Goal: Use online tool/utility: Utilize a website feature to perform a specific function

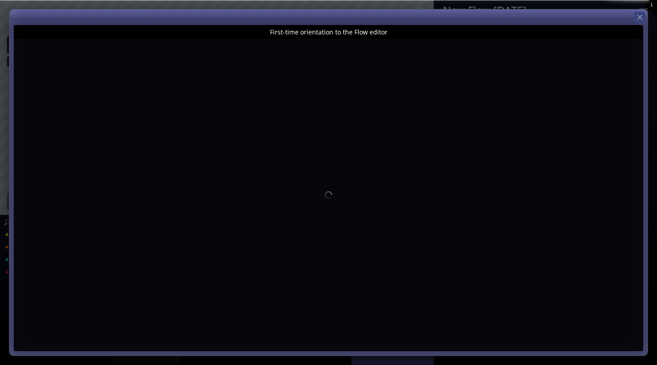
click at [640, 17] on icon at bounding box center [640, 17] width 8 height 8
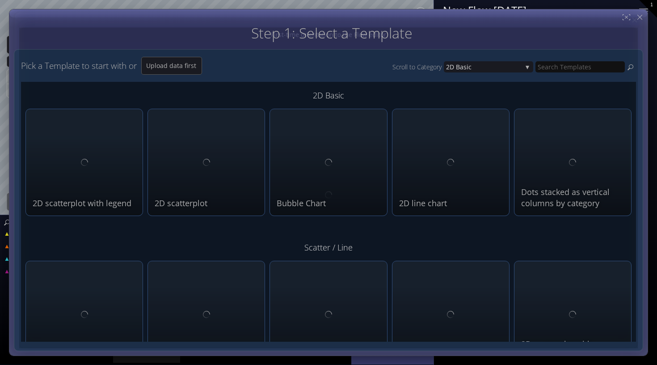
type input "Magic help"
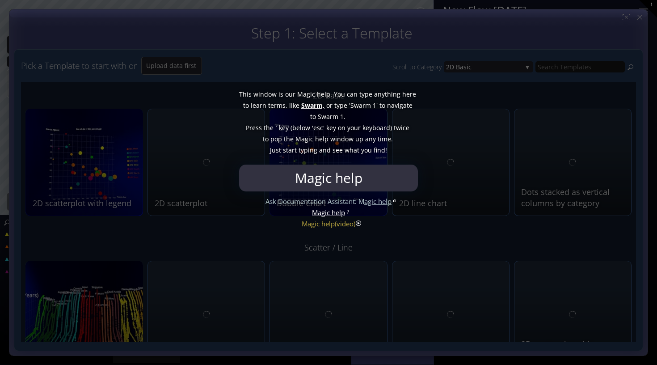
click at [414, 158] on div "This window is our Magic help. You can type anything here to learn terms, like …" at bounding box center [328, 122] width 179 height 85
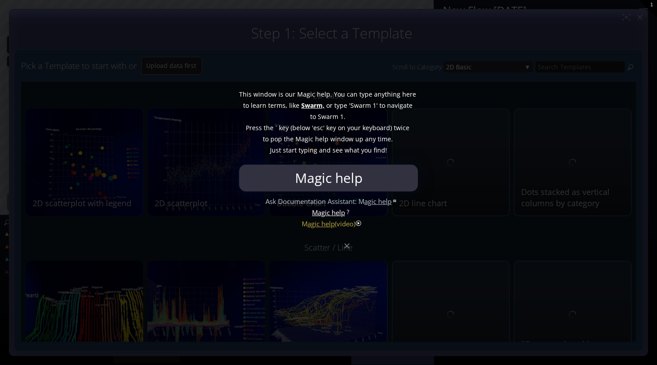
click at [347, 249] on div at bounding box center [328, 182] width 657 height 365
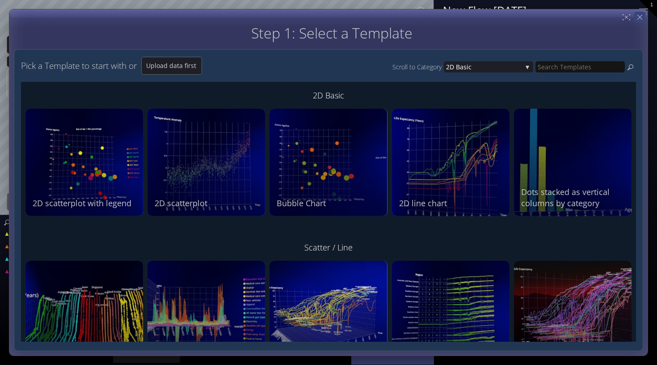
click at [639, 17] on icon at bounding box center [640, 17] width 5 height 5
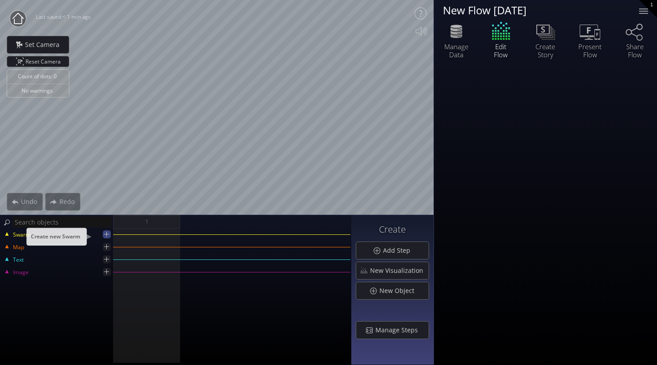
click at [106, 236] on icon at bounding box center [106, 234] width 8 height 8
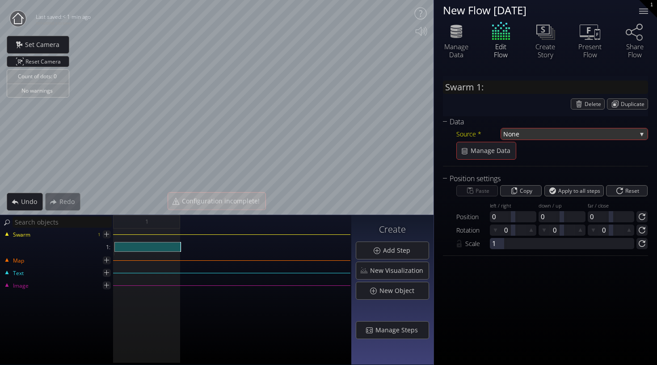
click at [545, 130] on span "None" at bounding box center [569, 133] width 133 height 11
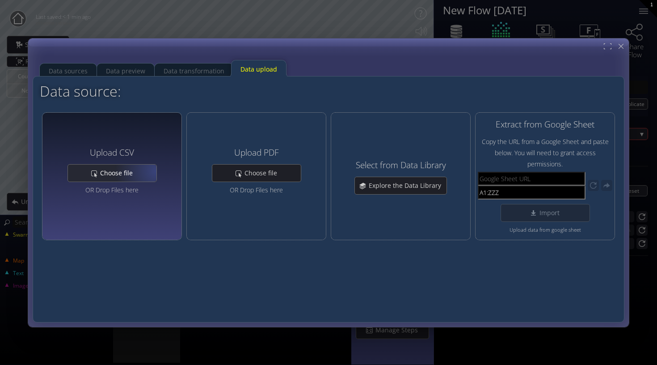
click at [135, 173] on span "Choose file" at bounding box center [119, 173] width 38 height 9
click at [138, 176] on div "Choose file" at bounding box center [112, 173] width 89 height 17
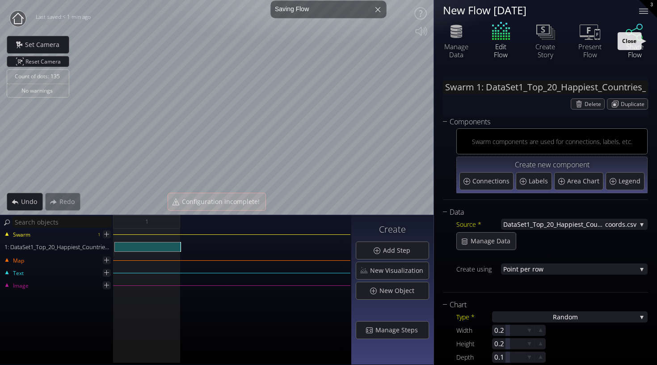
click at [641, 50] on div "Share Flow" at bounding box center [634, 50] width 31 height 16
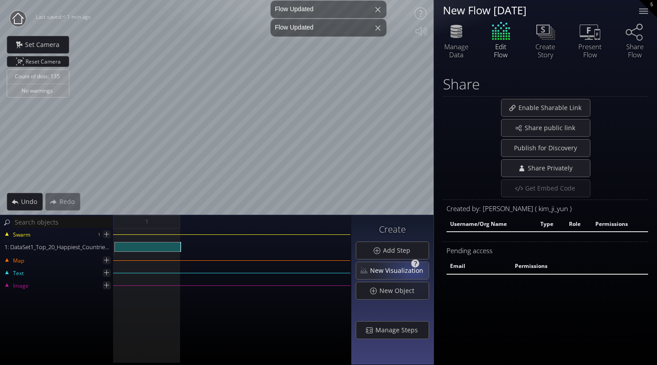
click at [414, 271] on span "New Visualization" at bounding box center [399, 270] width 59 height 9
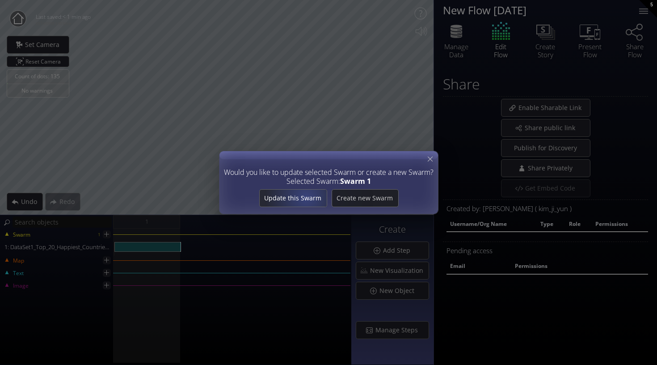
click at [306, 196] on span "Update this Swarm" at bounding box center [292, 198] width 67 height 9
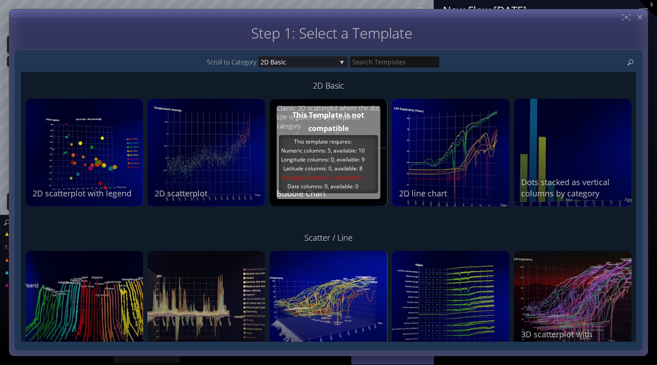
click at [347, 158] on span "Longitude columns: 0, available: 9" at bounding box center [323, 160] width 84 height 8
click at [354, 156] on span "Longitude columns: 0, available: 9" at bounding box center [323, 160] width 84 height 8
click at [327, 132] on div "This Template is not compatible" at bounding box center [328, 121] width 99 height 27
click at [319, 116] on div "This Template is not compatible" at bounding box center [328, 121] width 99 height 27
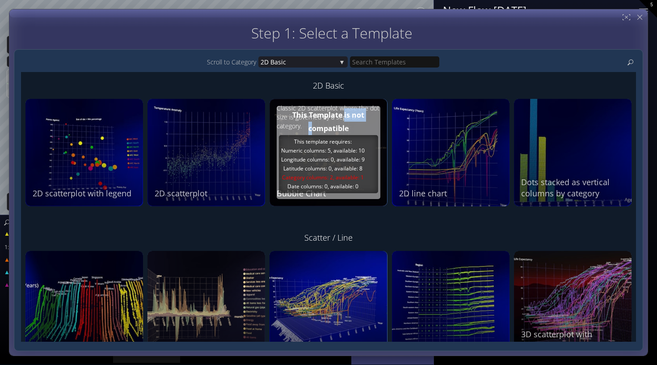
click at [319, 116] on div "This Template is not compatible" at bounding box center [328, 121] width 99 height 27
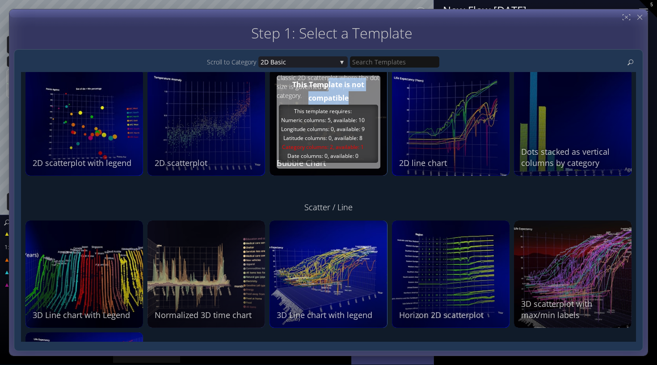
scroll to position [31, 0]
click at [331, 138] on span "Latitude columns: 0, available: 8" at bounding box center [322, 138] width 79 height 8
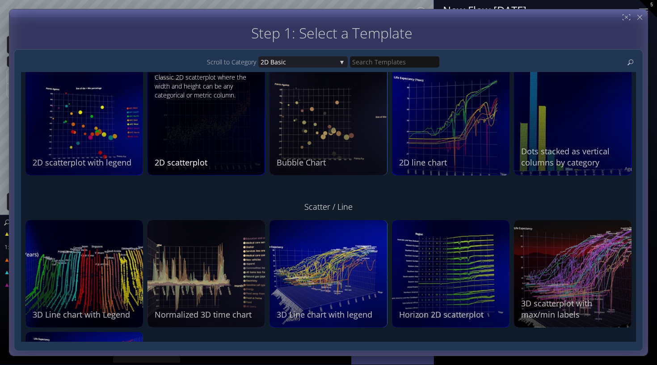
scroll to position [31, 0]
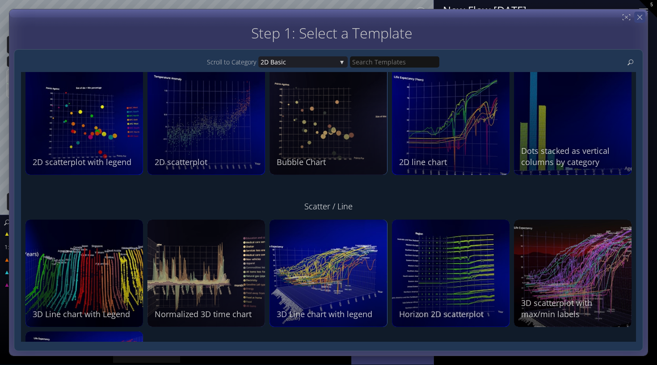
click at [641, 18] on icon at bounding box center [640, 17] width 8 height 8
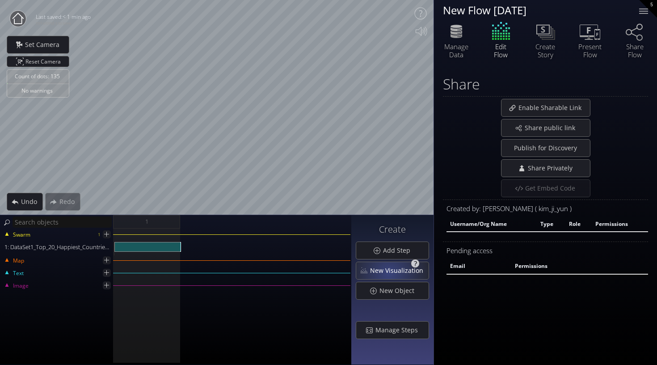
click at [390, 272] on span "New Visualization" at bounding box center [399, 270] width 59 height 9
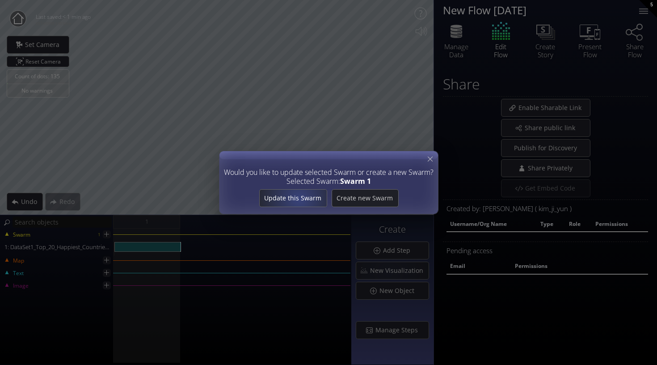
click at [296, 199] on span "Update this Swarm" at bounding box center [292, 198] width 67 height 9
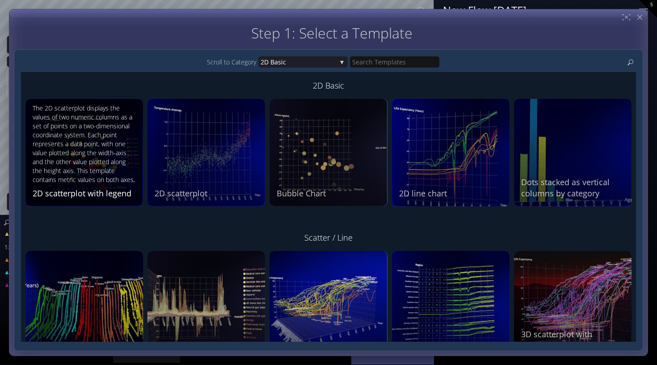
click at [64, 165] on div "The 2D scatterplot displays the values of two numeric columns as a set of point…" at bounding box center [86, 145] width 106 height 82
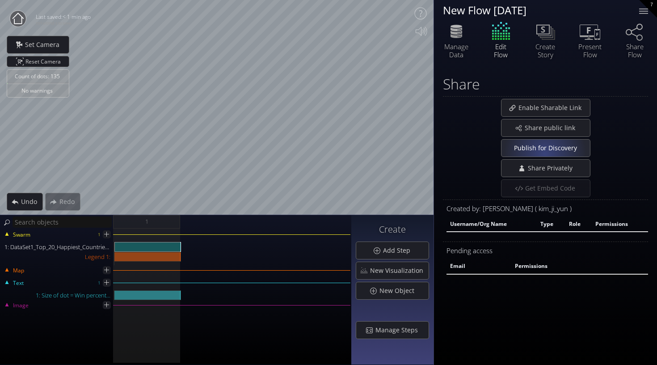
scroll to position [0, 0]
click at [159, 253] on div "Legend 1:" at bounding box center [147, 257] width 67 height 10
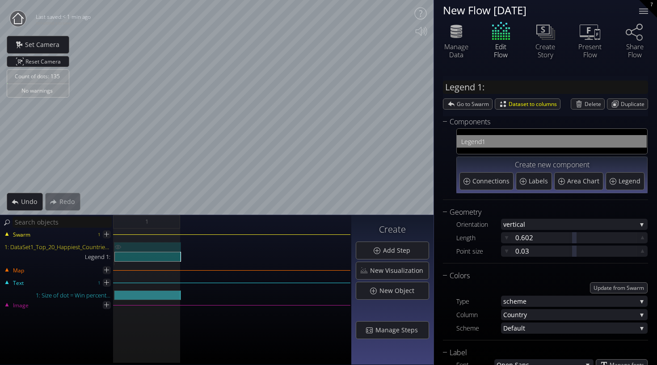
click at [147, 246] on div "1: DataSet1_Top_20_Happiest_Countries_2017_2023_with_coords.csv" at bounding box center [147, 247] width 67 height 10
type input "Swarm 1: DataSet1_Top_20_Happiest_Countries_2017_2023_with_coords.csv"
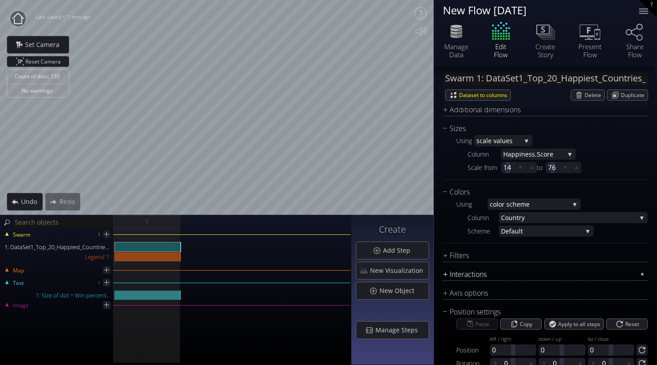
scroll to position [457, 0]
click at [460, 257] on div "Filters" at bounding box center [540, 255] width 194 height 11
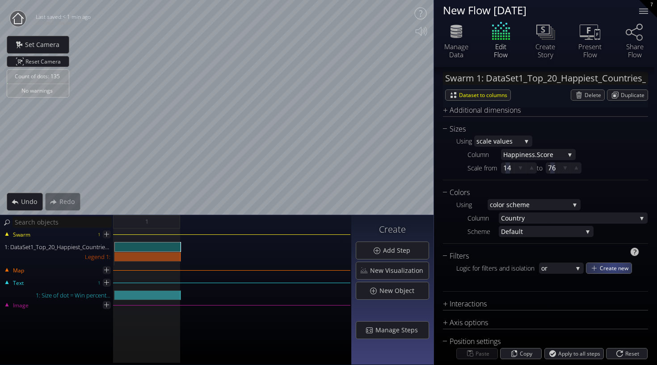
click at [613, 264] on span "Create new" at bounding box center [616, 268] width 32 height 10
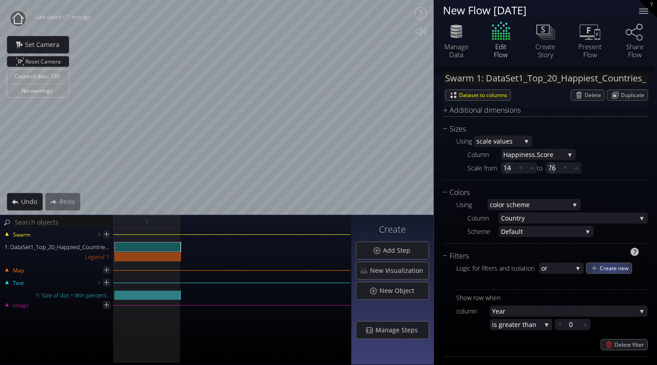
click at [610, 270] on span "Create new" at bounding box center [616, 268] width 32 height 10
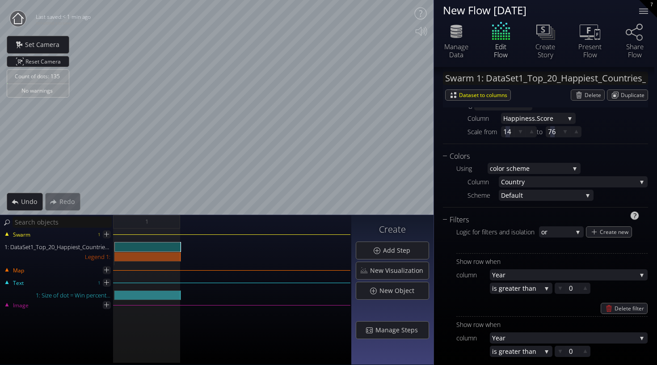
scroll to position [499, 0]
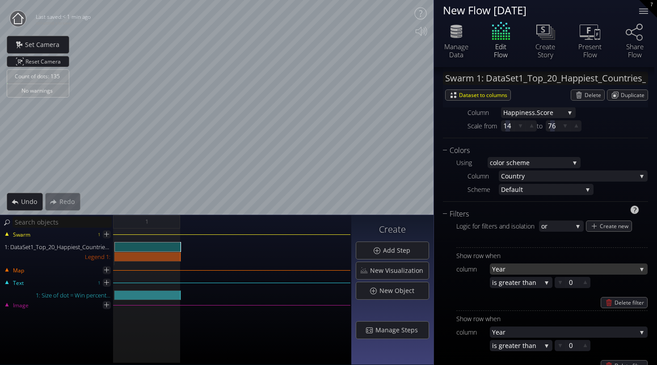
click at [521, 272] on span "Year" at bounding box center [564, 268] width 144 height 11
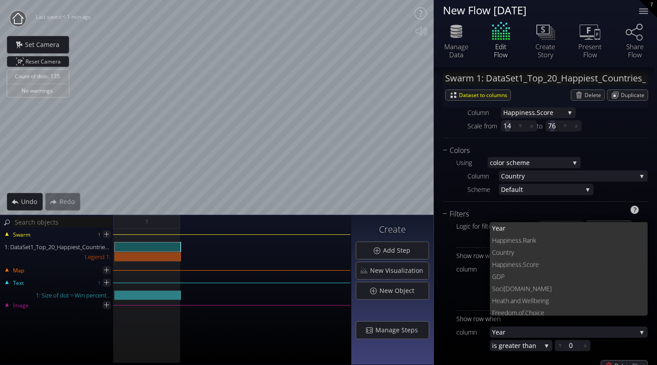
click at [453, 277] on div "Logic for filters and isolation or or and Create new Show row when column Year …" at bounding box center [545, 296] width 205 height 152
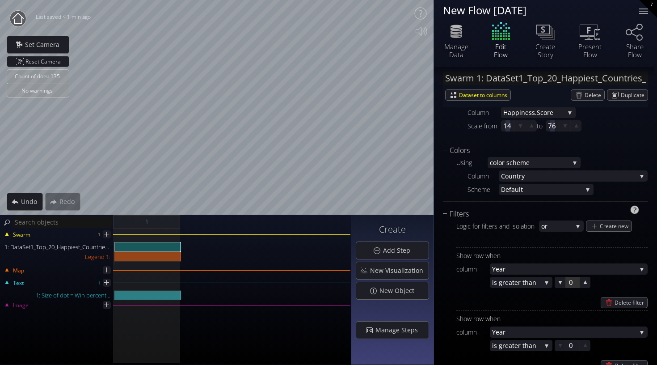
click at [570, 285] on div at bounding box center [572, 282] width 13 height 11
type input "2022"
click at [532, 286] on span "eater than" at bounding box center [523, 282] width 36 height 11
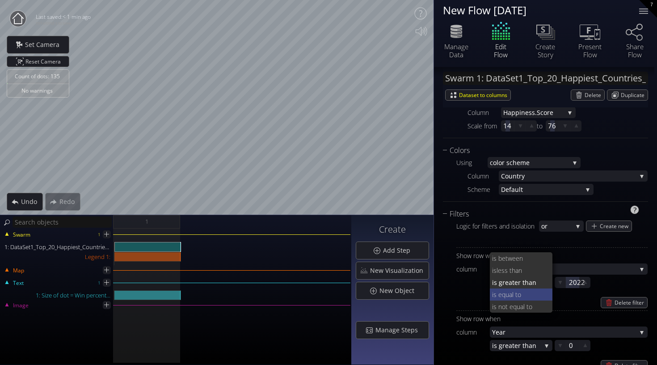
click at [523, 296] on span "s equal to" at bounding box center [520, 294] width 52 height 12
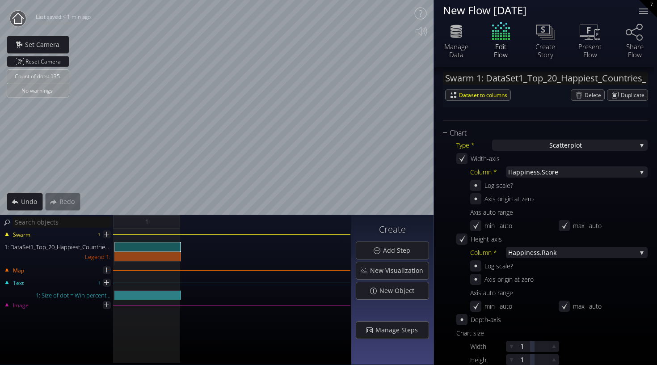
scroll to position [172, 0]
click at [546, 170] on span "ness.Score" at bounding box center [581, 171] width 110 height 11
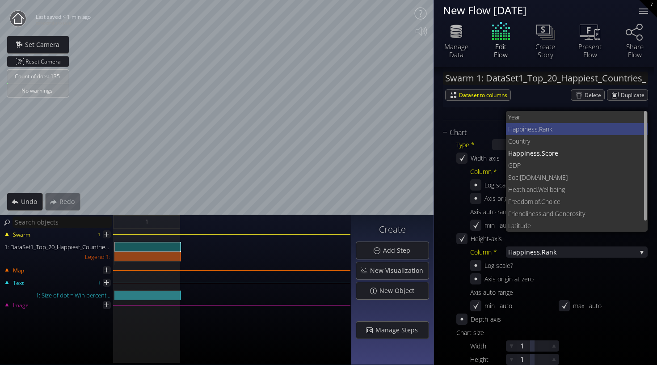
click at [520, 130] on span "Happ" at bounding box center [515, 129] width 15 height 12
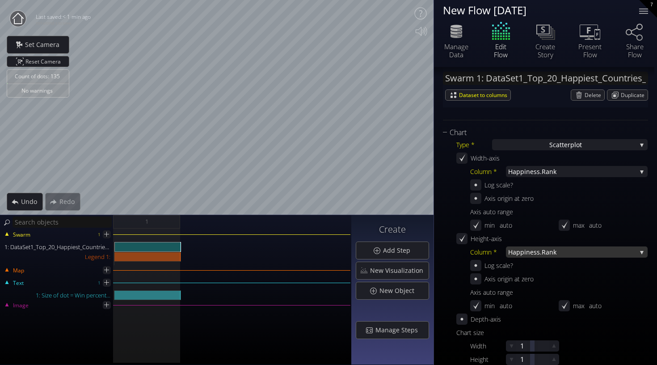
click at [544, 249] on span "iness.Rank" at bounding box center [580, 251] width 112 height 11
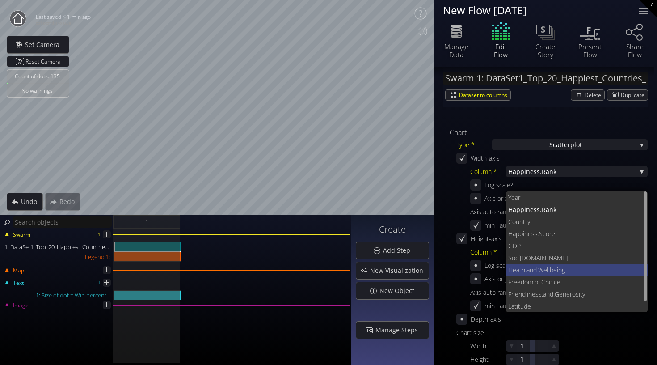
click at [534, 271] on span "Heath.and" at bounding box center [522, 270] width 29 height 12
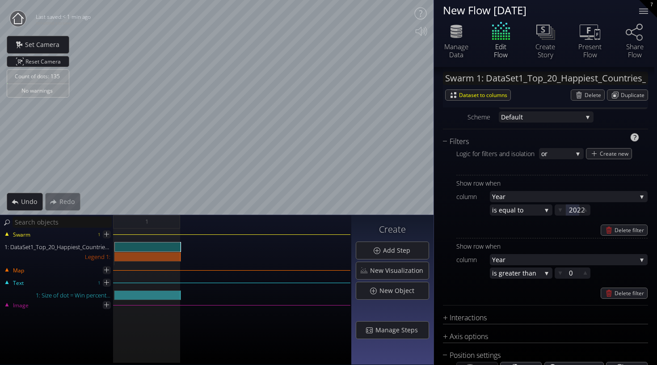
scroll to position [567, 0]
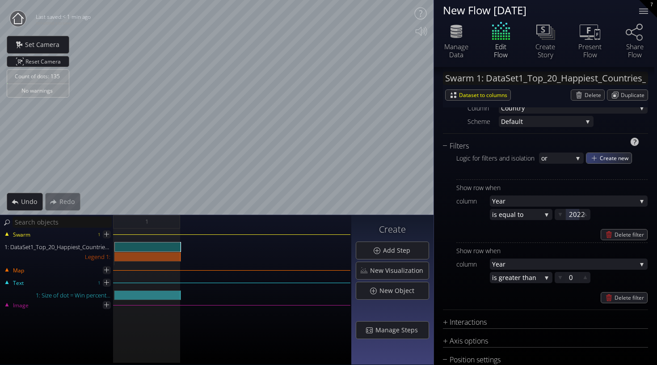
click at [602, 155] on span "Create new" at bounding box center [616, 158] width 32 height 10
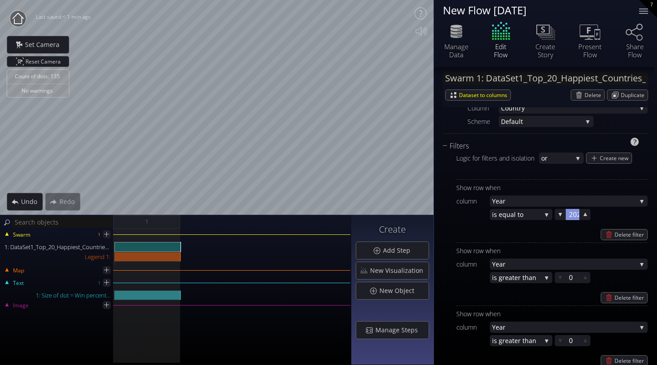
click at [574, 213] on div at bounding box center [572, 214] width 13 height 11
click at [575, 215] on input "2022" at bounding box center [587, 214] width 36 height 11
click at [153, 246] on div "1: DataSet1_Top_20_Happiest_Countries_2017_2023_with_coords.csv" at bounding box center [147, 247] width 67 height 10
click at [552, 152] on div "Logic for filters and isolation or or and Create new Show row when column Year …" at bounding box center [545, 259] width 205 height 215
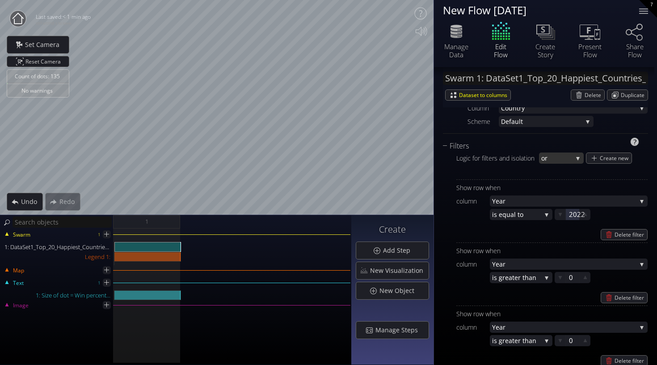
click at [552, 157] on span "or" at bounding box center [556, 157] width 31 height 11
click at [551, 162] on span "and" at bounding box center [559, 164] width 36 height 12
click at [623, 219] on div "2022 2022" at bounding box center [618, 214] width 127 height 11
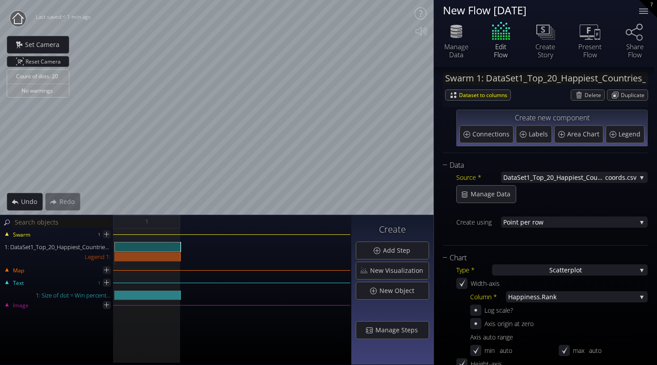
scroll to position [50, 0]
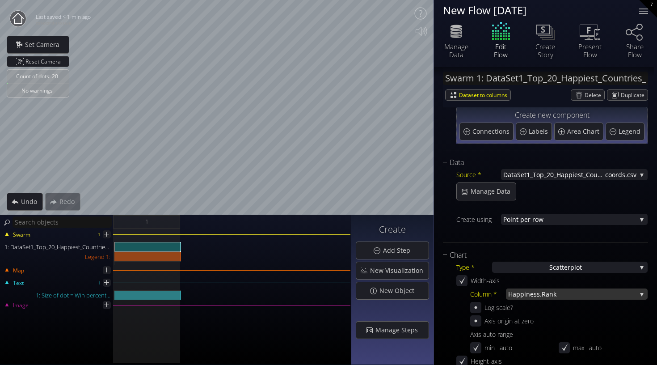
click at [540, 289] on span "iness.Rank" at bounding box center [580, 293] width 112 height 11
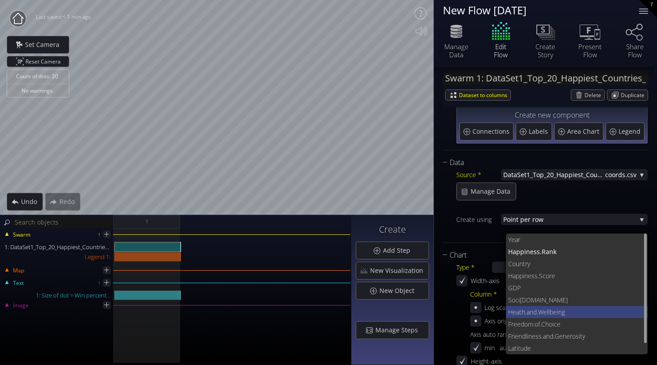
click at [539, 311] on span ".Wellbeing" at bounding box center [589, 312] width 104 height 12
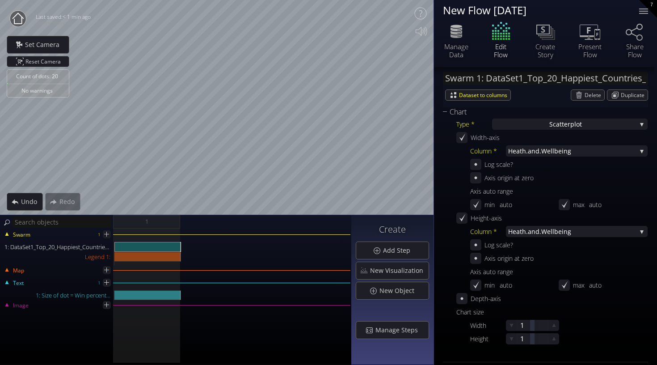
scroll to position [196, 0]
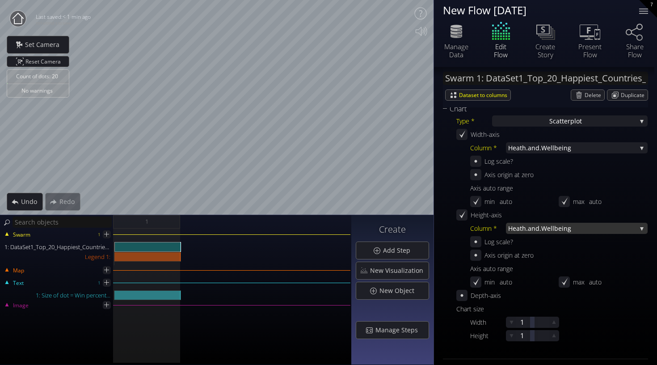
click at [535, 232] on span "Heath.and" at bounding box center [523, 228] width 31 height 11
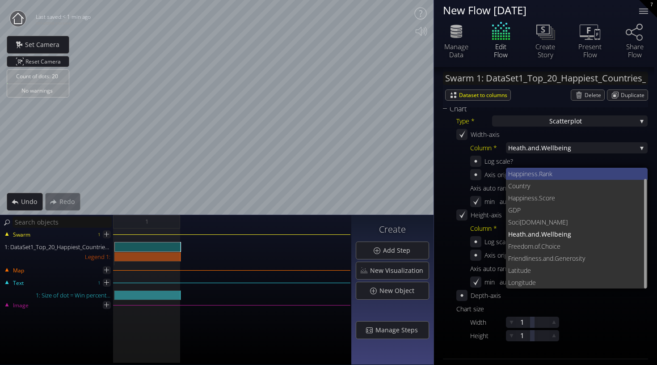
click at [523, 173] on span "Happ" at bounding box center [515, 174] width 15 height 12
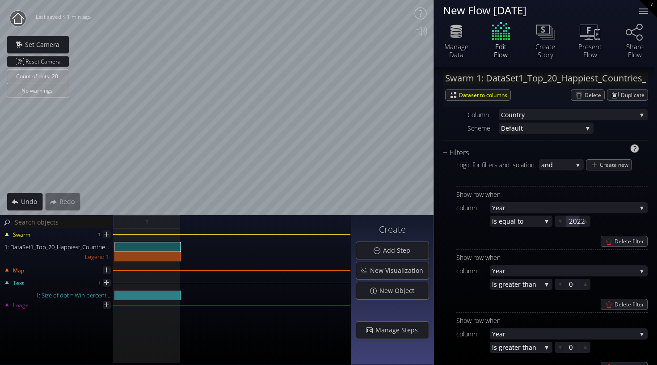
scroll to position [538, 0]
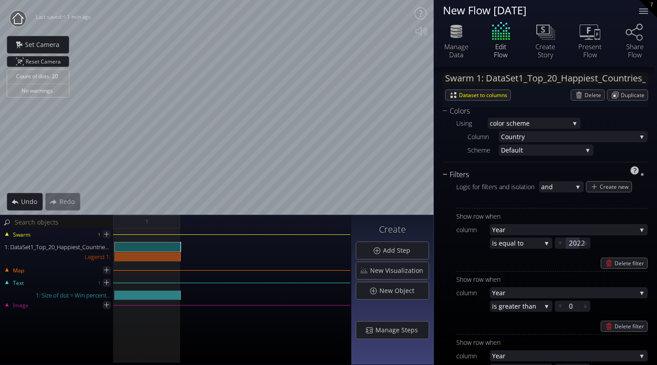
click at [444, 174] on div "Filters" at bounding box center [540, 174] width 194 height 11
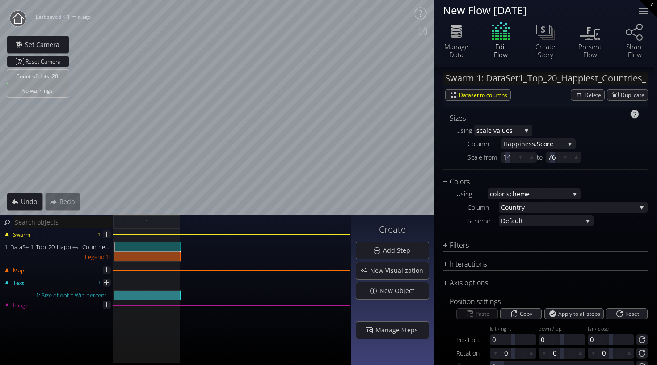
scroll to position [456, 0]
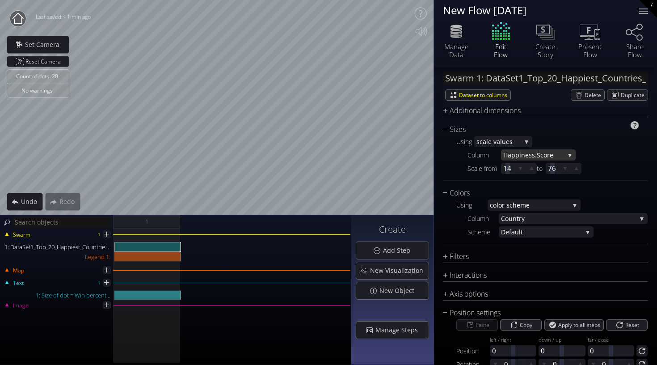
click at [528, 155] on span "ness.Score" at bounding box center [542, 154] width 43 height 11
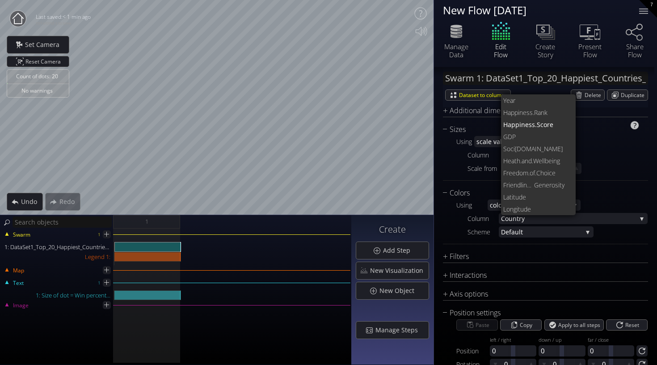
click at [460, 167] on div "Column [PERSON_NAME].Score Year [PERSON_NAME].Rank [PERSON_NAME].Score GDP Soci…" at bounding box center [551, 162] width 191 height 27
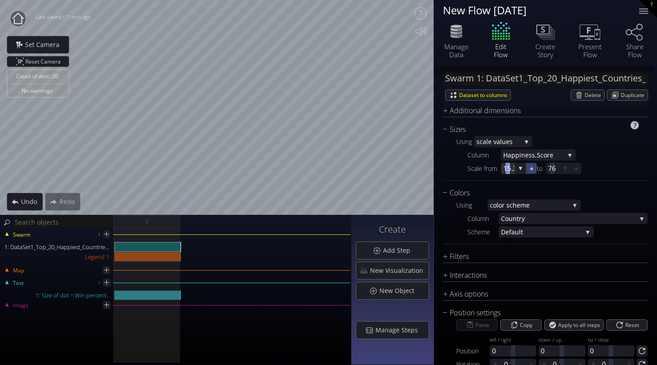
click at [531, 169] on icon at bounding box center [531, 167] width 3 height 3
click at [505, 142] on span "ale values" at bounding box center [502, 141] width 38 height 11
click at [494, 122] on span "fixed" at bounding box center [501, 123] width 49 height 12
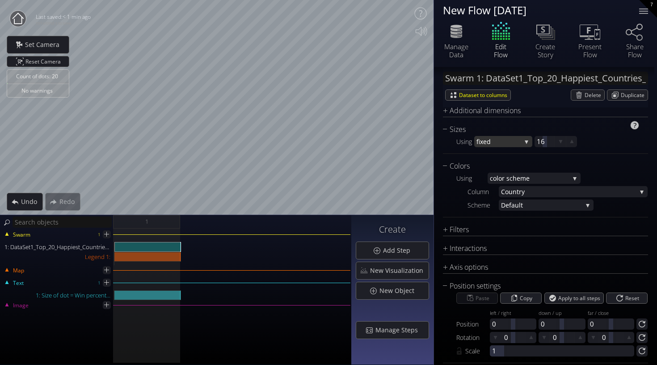
click at [490, 143] on span "fixed" at bounding box center [499, 141] width 45 height 11
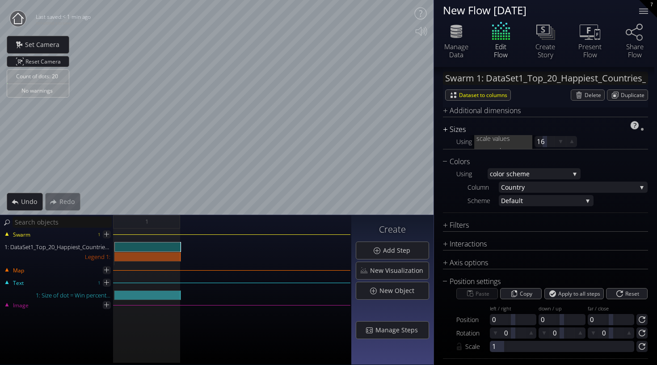
click at [583, 126] on div "Sizes" at bounding box center [540, 129] width 194 height 11
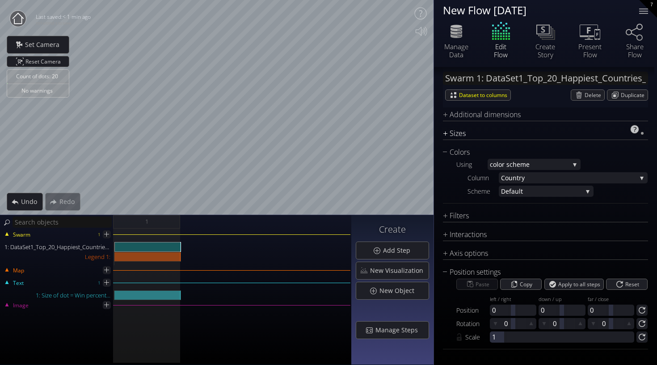
scroll to position [452, 0]
click at [444, 133] on div "Sizes" at bounding box center [540, 133] width 194 height 11
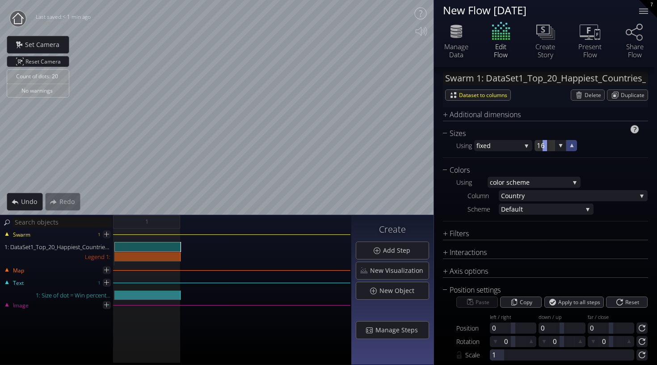
click at [572, 147] on icon at bounding box center [572, 145] width 8 height 8
click at [572, 147] on icon at bounding box center [572, 146] width 8 height 8
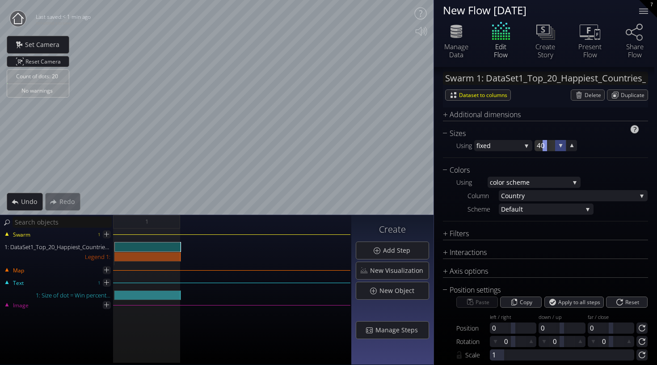
click at [561, 148] on icon at bounding box center [561, 145] width 8 height 8
click at [570, 148] on icon at bounding box center [572, 146] width 8 height 8
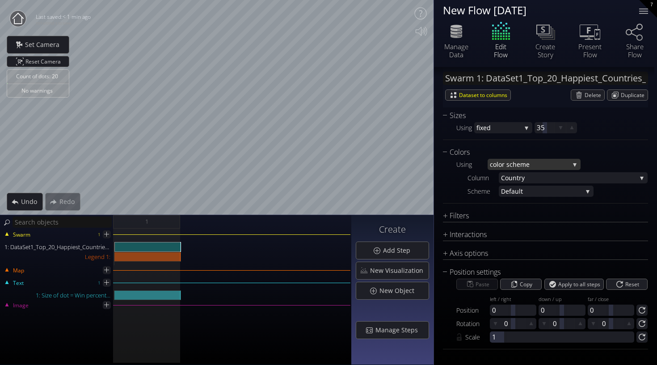
scroll to position [470, 0]
click at [631, 173] on span "try" at bounding box center [577, 178] width 120 height 11
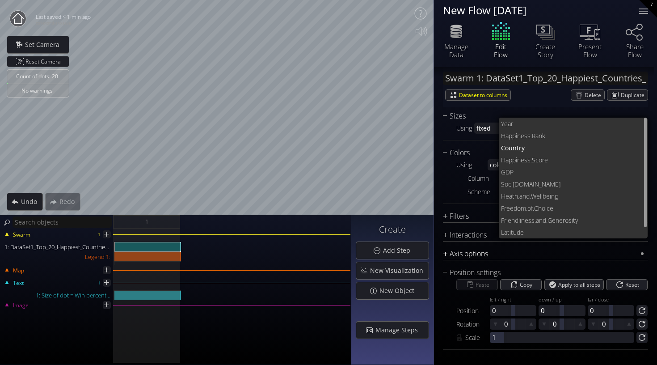
click at [596, 256] on div "Axis options" at bounding box center [540, 253] width 194 height 11
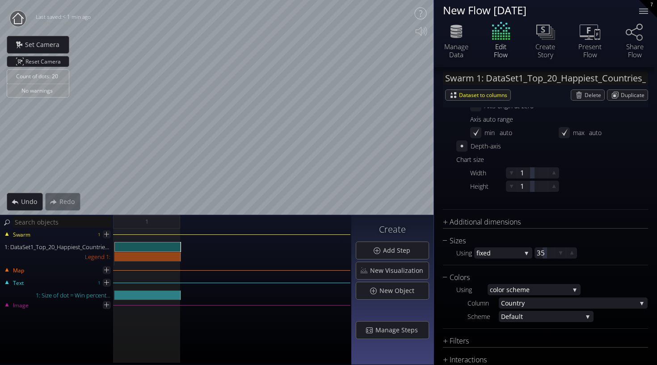
scroll to position [346, 0]
click at [384, 248] on div "Add Step" at bounding box center [392, 250] width 72 height 17
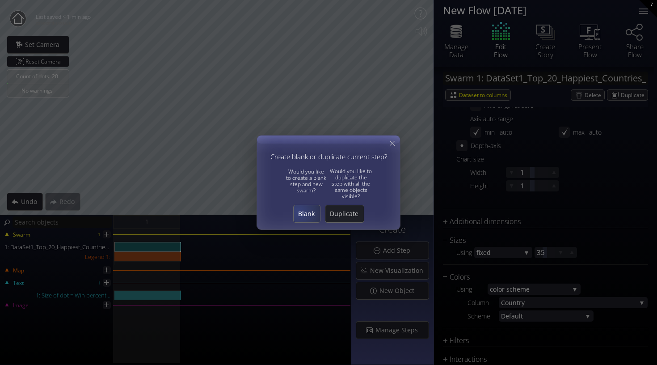
click at [303, 215] on span "Blank" at bounding box center [307, 213] width 26 height 9
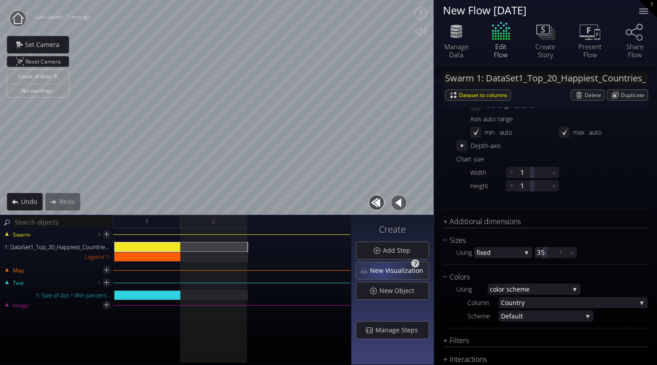
click at [385, 273] on span "New Visualization" at bounding box center [399, 270] width 59 height 9
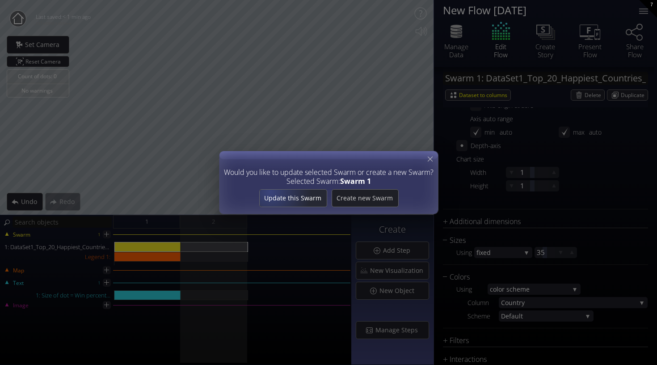
click at [274, 199] on span "Update this Swarm" at bounding box center [292, 198] width 67 height 9
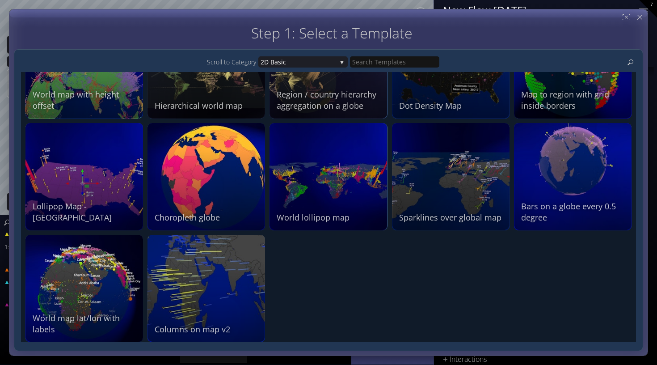
scroll to position [938, 0]
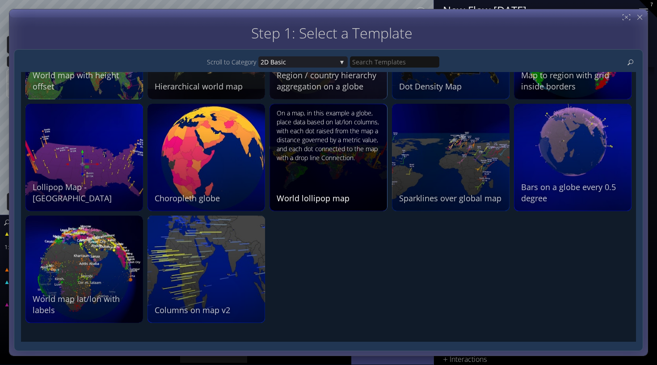
click at [331, 162] on div "On a map, in this example a globe, place data based on lat/lon columns, with ea…" at bounding box center [330, 136] width 106 height 54
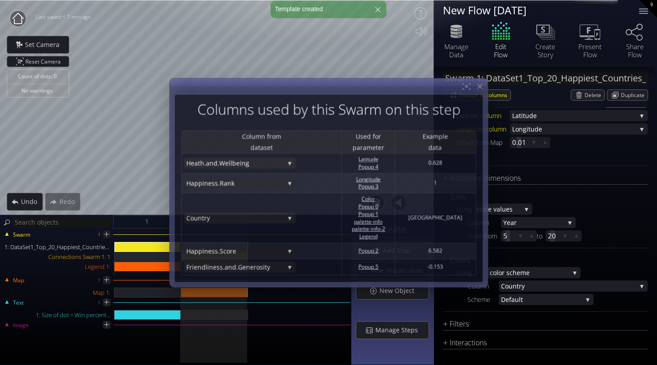
scroll to position [201, 0]
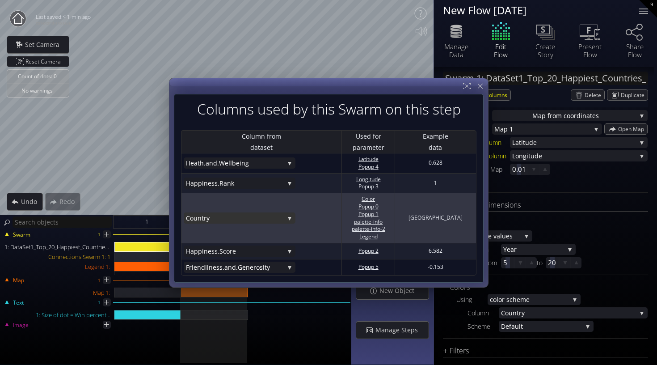
click at [288, 214] on div "Coun try" at bounding box center [240, 217] width 112 height 11
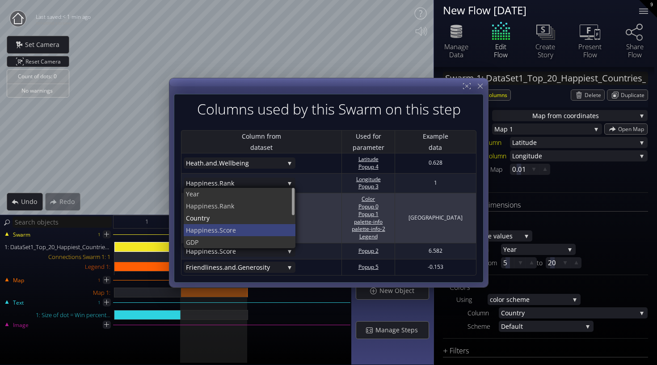
click at [235, 226] on span "ness.Score" at bounding box center [246, 230] width 85 height 12
